Goal: Transaction & Acquisition: Book appointment/travel/reservation

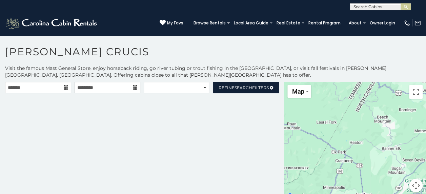
click at [64, 87] on icon at bounding box center [66, 87] width 5 height 5
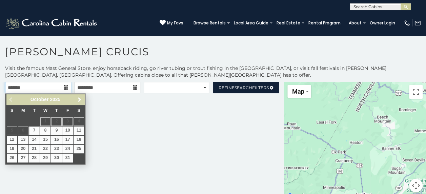
click at [26, 89] on input "text" at bounding box center [38, 88] width 66 height 12
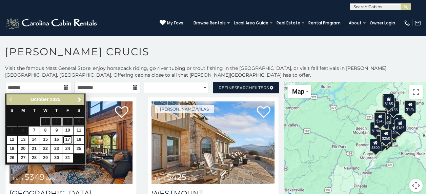
click at [69, 137] on link "17" at bounding box center [67, 139] width 10 height 8
type input "**********"
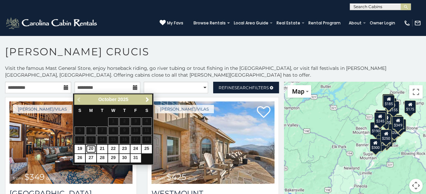
click at [91, 147] on link "20" at bounding box center [91, 149] width 10 height 8
type input "**********"
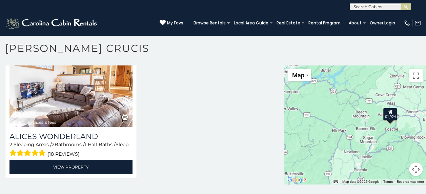
scroll to position [41, 0]
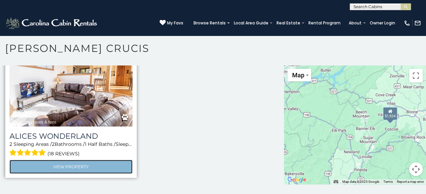
click at [85, 165] on link "View Property" at bounding box center [70, 166] width 123 height 14
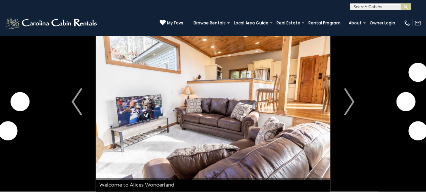
scroll to position [34, 0]
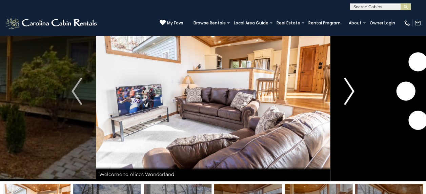
click at [349, 88] on img "Next" at bounding box center [349, 91] width 10 height 27
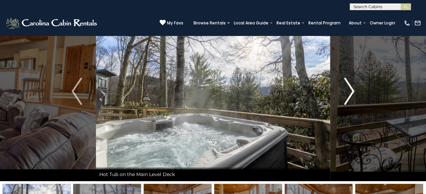
click at [349, 88] on img "Next" at bounding box center [349, 91] width 10 height 27
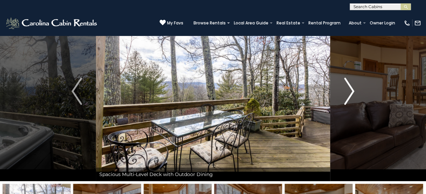
click at [349, 88] on img "Next" at bounding box center [349, 91] width 10 height 27
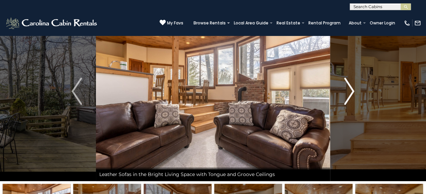
click at [349, 88] on img "Next" at bounding box center [349, 91] width 10 height 27
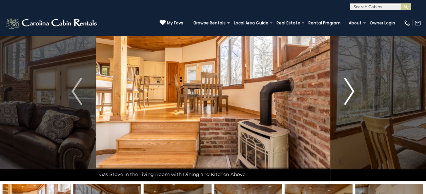
click at [349, 88] on img "Next" at bounding box center [349, 91] width 10 height 27
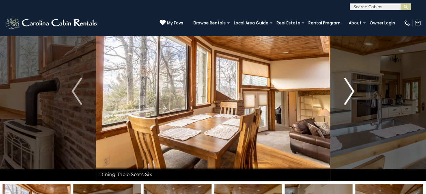
click at [349, 88] on img "Next" at bounding box center [349, 91] width 10 height 27
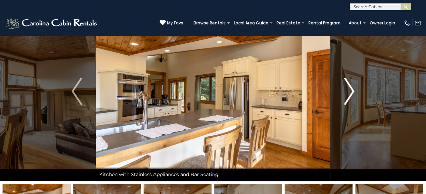
click at [349, 88] on img "Next" at bounding box center [349, 91] width 10 height 27
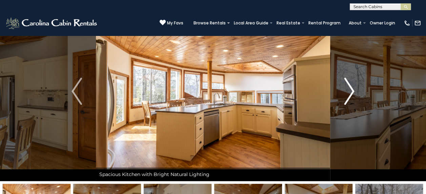
click at [349, 88] on img "Next" at bounding box center [349, 91] width 10 height 27
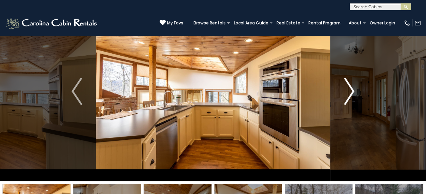
click at [349, 88] on img "Next" at bounding box center [349, 91] width 10 height 27
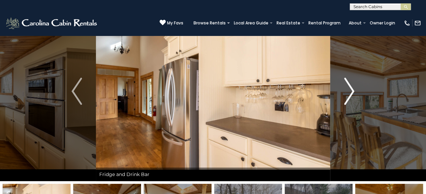
click at [349, 88] on img "Next" at bounding box center [349, 91] width 10 height 27
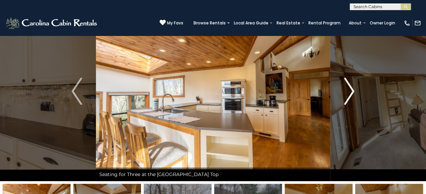
click at [349, 88] on img "Next" at bounding box center [349, 91] width 10 height 27
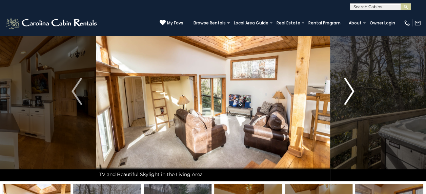
click at [349, 88] on img "Next" at bounding box center [349, 91] width 10 height 27
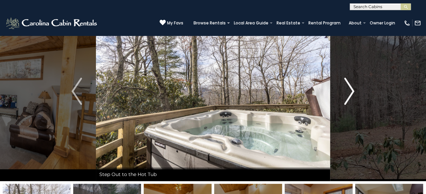
click at [349, 88] on img "Next" at bounding box center [349, 91] width 10 height 27
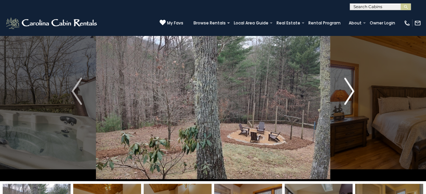
click at [349, 89] on img "Next" at bounding box center [349, 91] width 10 height 27
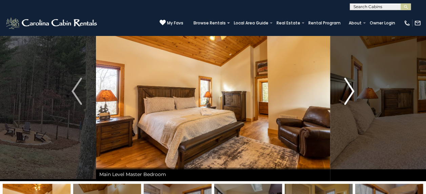
click at [349, 89] on img "Next" at bounding box center [349, 91] width 10 height 27
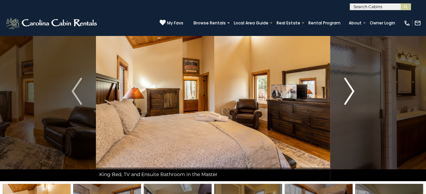
click at [349, 89] on img "Next" at bounding box center [349, 91] width 10 height 27
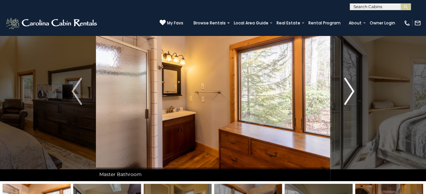
click at [349, 89] on img "Next" at bounding box center [349, 91] width 10 height 27
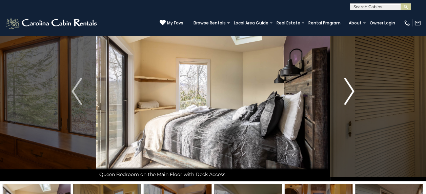
click at [349, 89] on img "Next" at bounding box center [349, 91] width 10 height 27
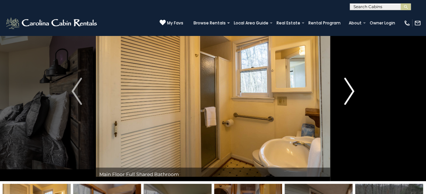
click at [349, 89] on img "Next" at bounding box center [349, 91] width 10 height 27
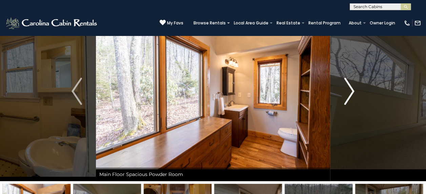
click at [349, 89] on img "Next" at bounding box center [349, 91] width 10 height 27
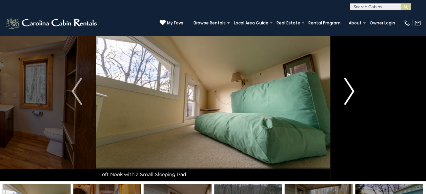
click at [349, 89] on img "Next" at bounding box center [349, 91] width 10 height 27
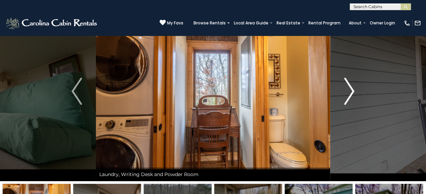
click at [349, 89] on img "Next" at bounding box center [349, 91] width 10 height 27
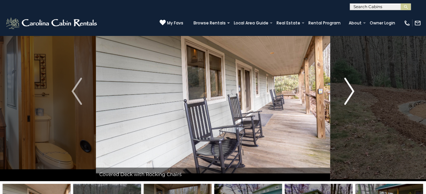
click at [349, 89] on img "Next" at bounding box center [349, 91] width 10 height 27
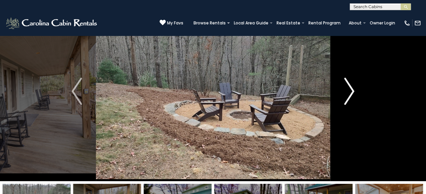
click at [349, 89] on img "Next" at bounding box center [349, 91] width 10 height 27
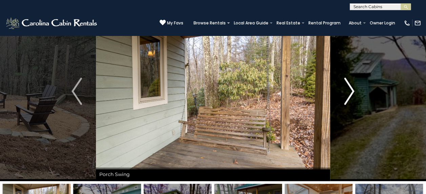
click at [349, 89] on img "Next" at bounding box center [349, 91] width 10 height 27
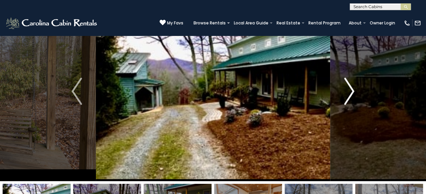
click at [349, 89] on img "Next" at bounding box center [349, 91] width 10 height 27
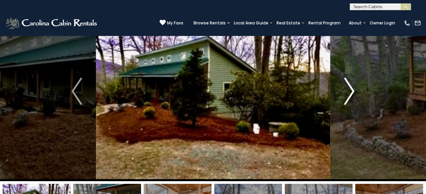
click at [349, 89] on img "Next" at bounding box center [349, 91] width 10 height 27
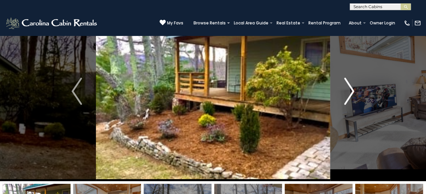
click at [349, 89] on img "Next" at bounding box center [349, 91] width 10 height 27
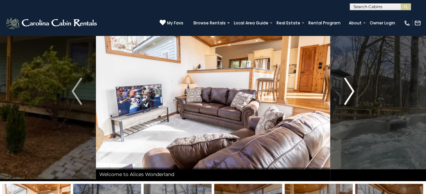
click at [349, 89] on img "Next" at bounding box center [349, 91] width 10 height 27
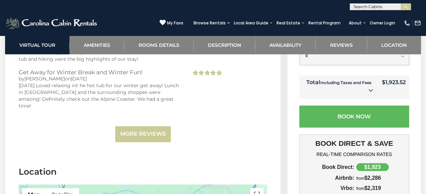
scroll to position [1435, 0]
